Goal: Task Accomplishment & Management: Manage account settings

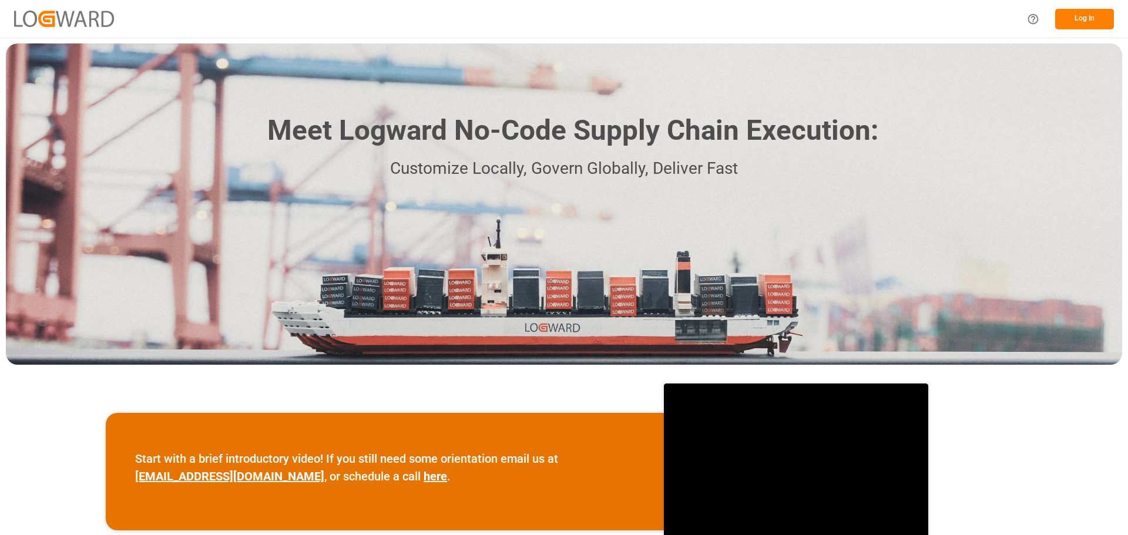
click at [1079, 19] on button "Log In" at bounding box center [1084, 19] width 59 height 21
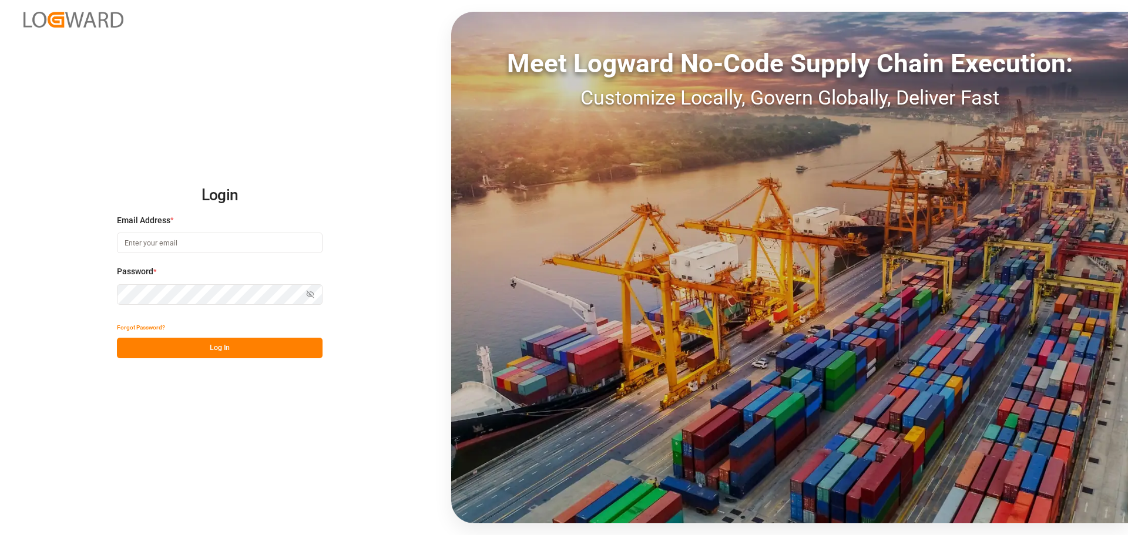
type input "[EMAIL_ADDRESS][PERSON_NAME][DOMAIN_NAME]"
click at [200, 345] on button "Log In" at bounding box center [220, 348] width 206 height 21
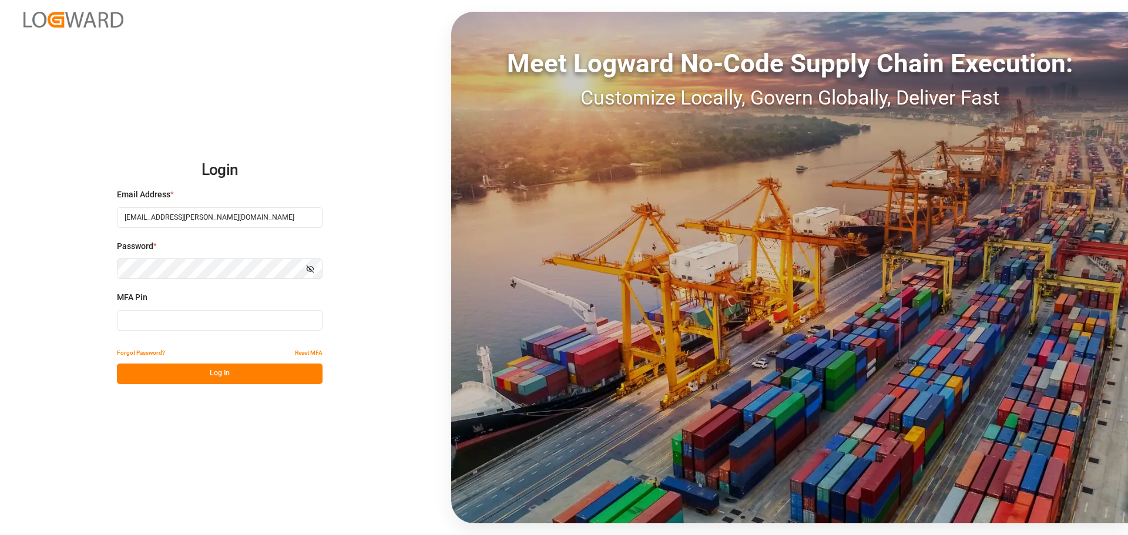
click at [150, 318] on input at bounding box center [220, 320] width 206 height 21
type input "246518"
click at [212, 372] on button "Log In" at bounding box center [220, 374] width 206 height 21
